Goal: Navigation & Orientation: Find specific page/section

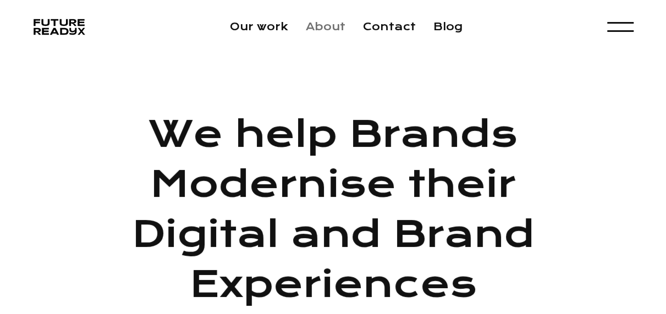
click at [319, 30] on link "About" at bounding box center [326, 26] width 40 height 13
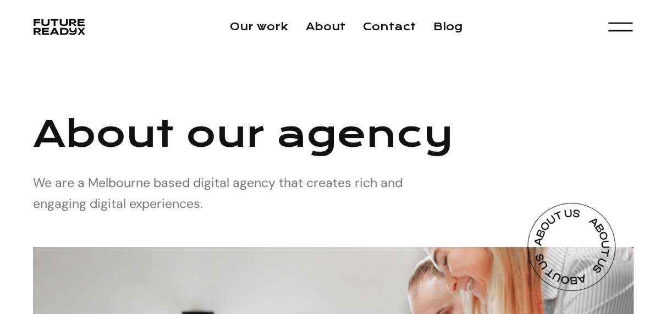
click at [616, 31] on div "menu" at bounding box center [620, 31] width 24 height 2
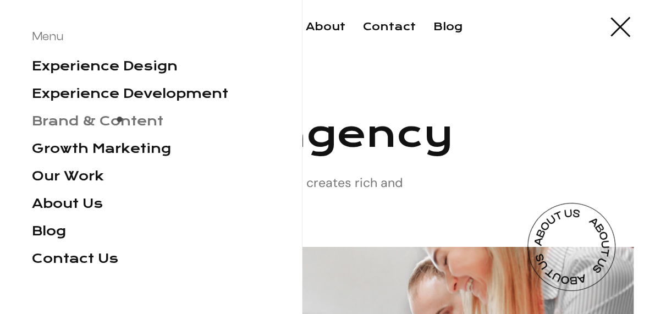
click at [119, 123] on link "Brand & Content" at bounding box center [97, 120] width 131 height 15
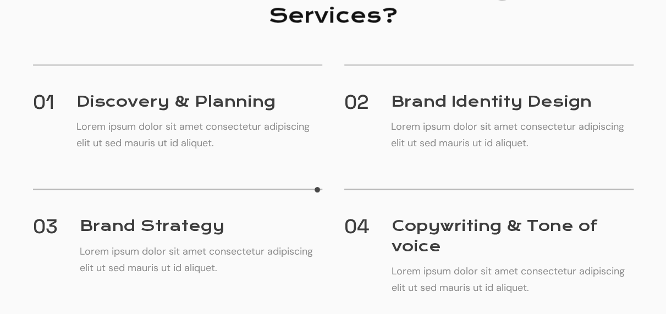
scroll to position [545, 0]
